Goal: Task Accomplishment & Management: Manage account settings

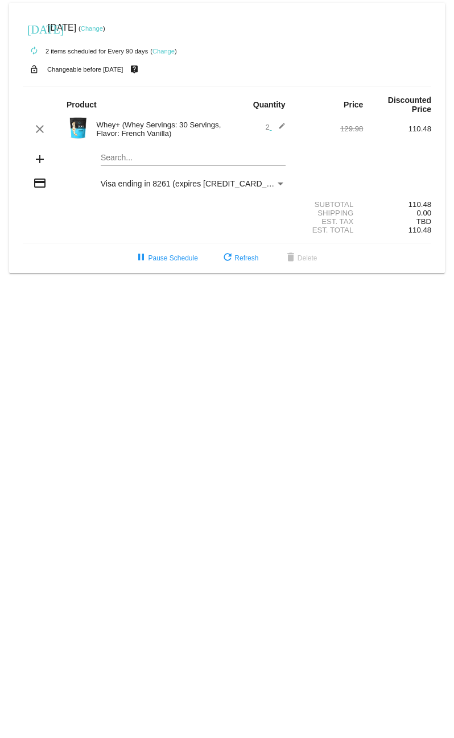
click at [103, 29] on link "Change" at bounding box center [92, 28] width 22 height 7
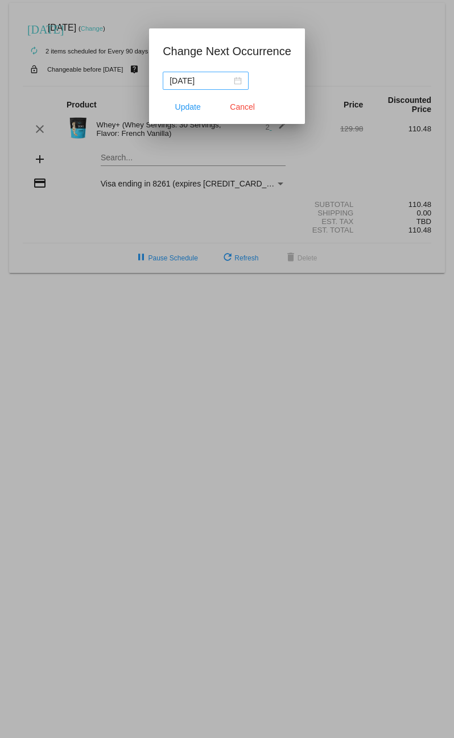
click at [232, 81] on div "[DATE]" at bounding box center [205, 80] width 72 height 13
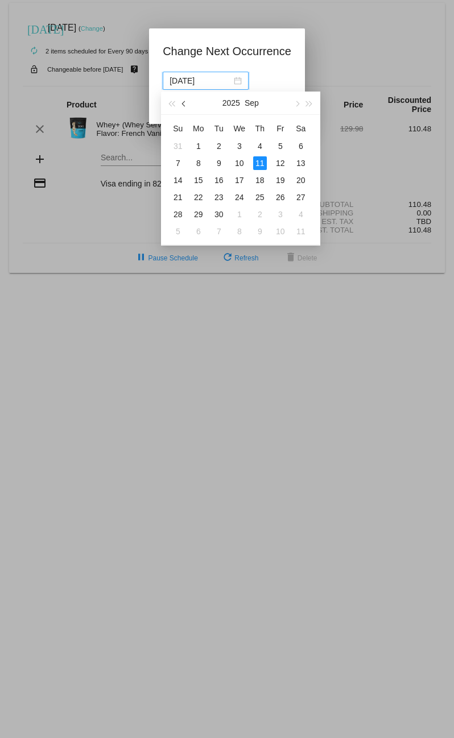
click at [181, 103] on span "button" at bounding box center [184, 104] width 6 height 6
click at [177, 214] on div "24" at bounding box center [178, 214] width 14 height 14
type input "[DATE]"
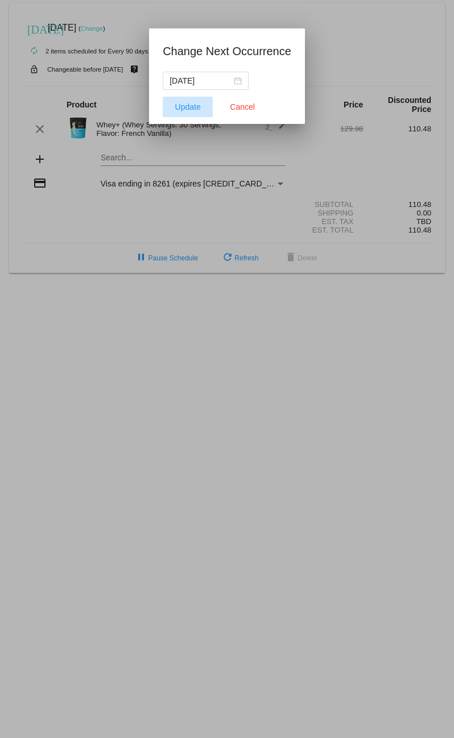
click at [184, 107] on span "Update" at bounding box center [188, 106] width 26 height 9
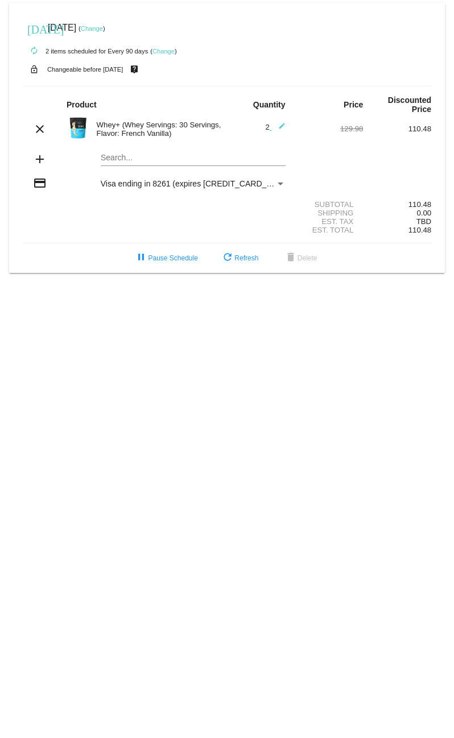
click at [164, 52] on link "Change" at bounding box center [163, 51] width 22 height 7
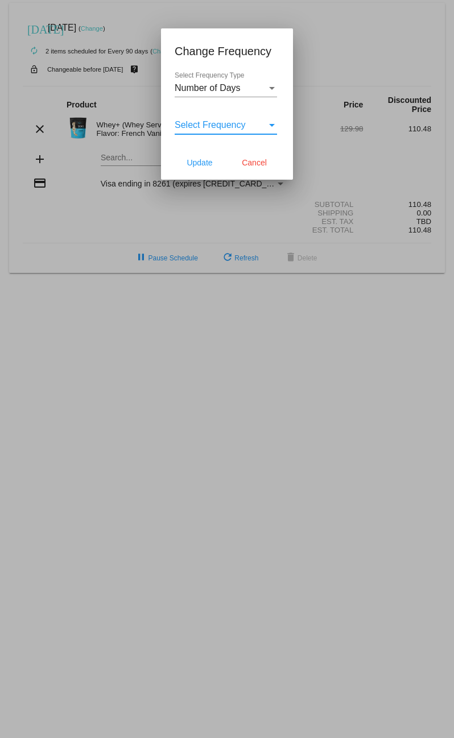
click at [246, 130] on span "Select Frequency" at bounding box center [209, 125] width 71 height 10
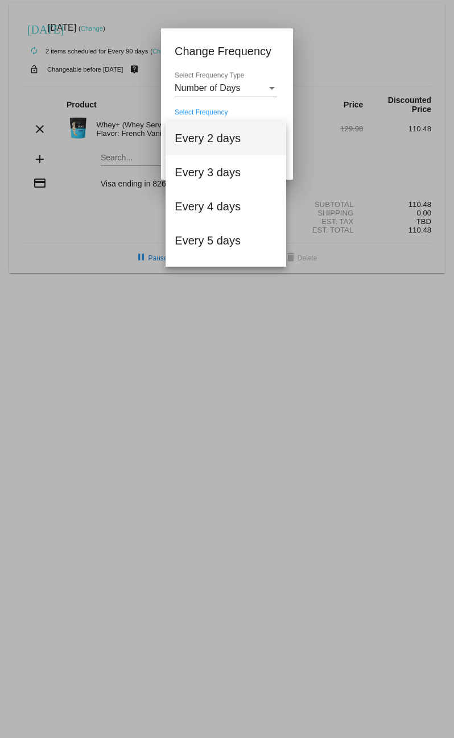
click at [251, 94] on div at bounding box center [227, 369] width 454 height 738
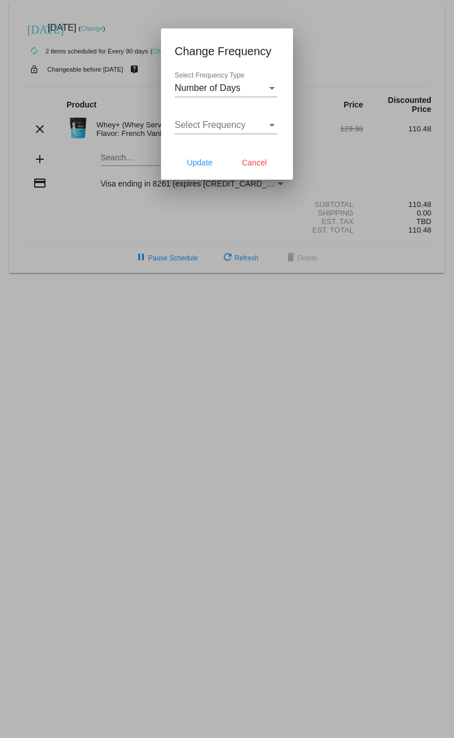
click at [240, 93] on span "Number of Days" at bounding box center [207, 88] width 66 height 10
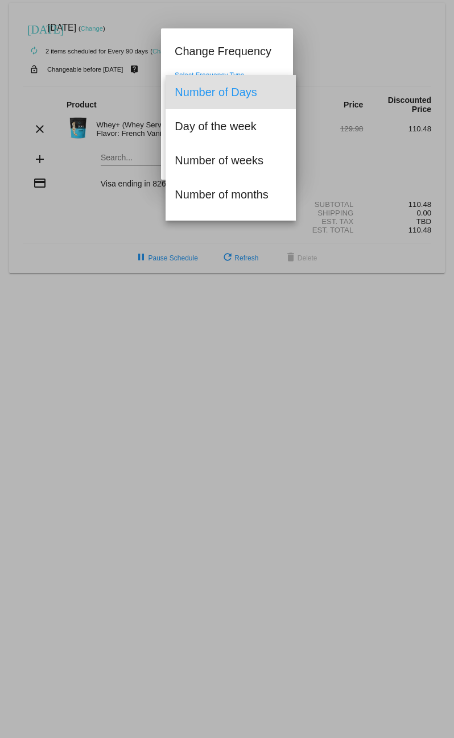
click at [266, 60] on div at bounding box center [227, 369] width 454 height 738
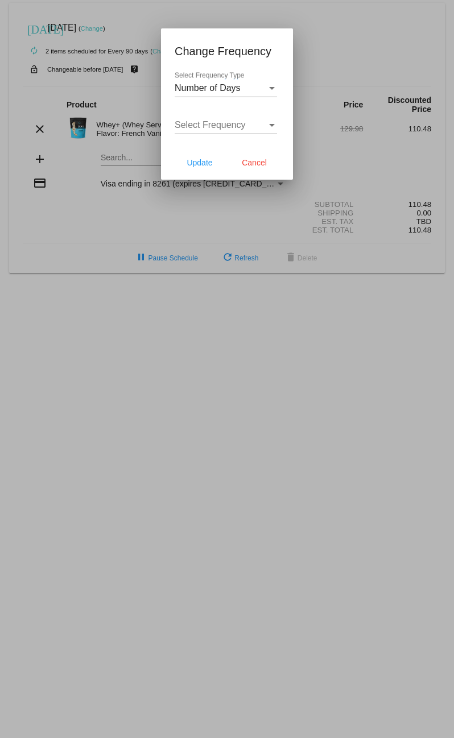
click at [272, 127] on div "Select Frequency" at bounding box center [272, 125] width 6 height 3
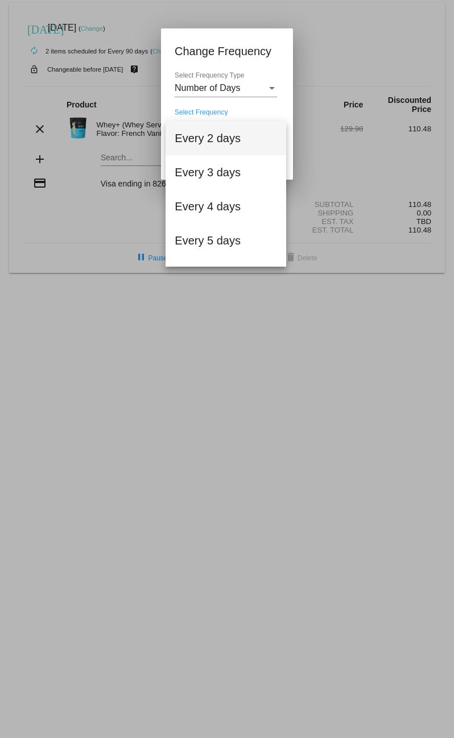
scroll to position [93, 0]
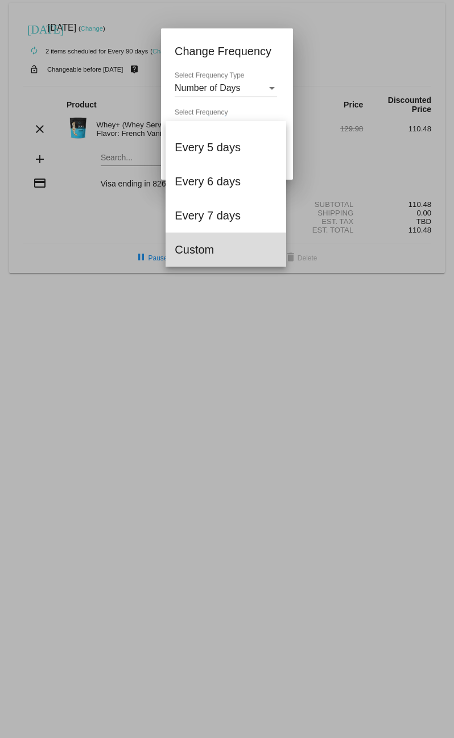
click at [203, 248] on span "Custom" at bounding box center [225, 249] width 102 height 34
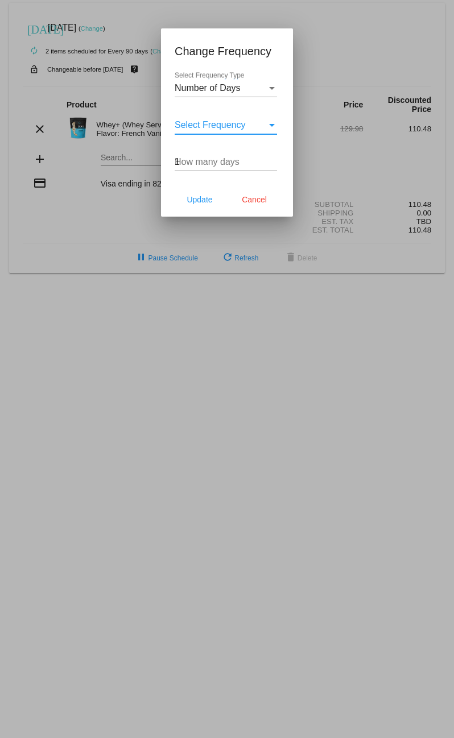
type input "1"
click at [272, 167] on input "1" at bounding box center [225, 162] width 102 height 10
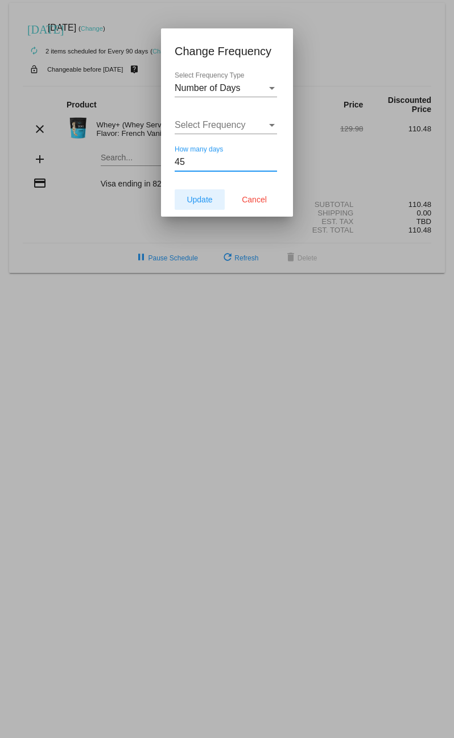
type input "45"
click at [201, 204] on span "Update" at bounding box center [199, 199] width 26 height 9
